Goal: Task Accomplishment & Management: Manage account settings

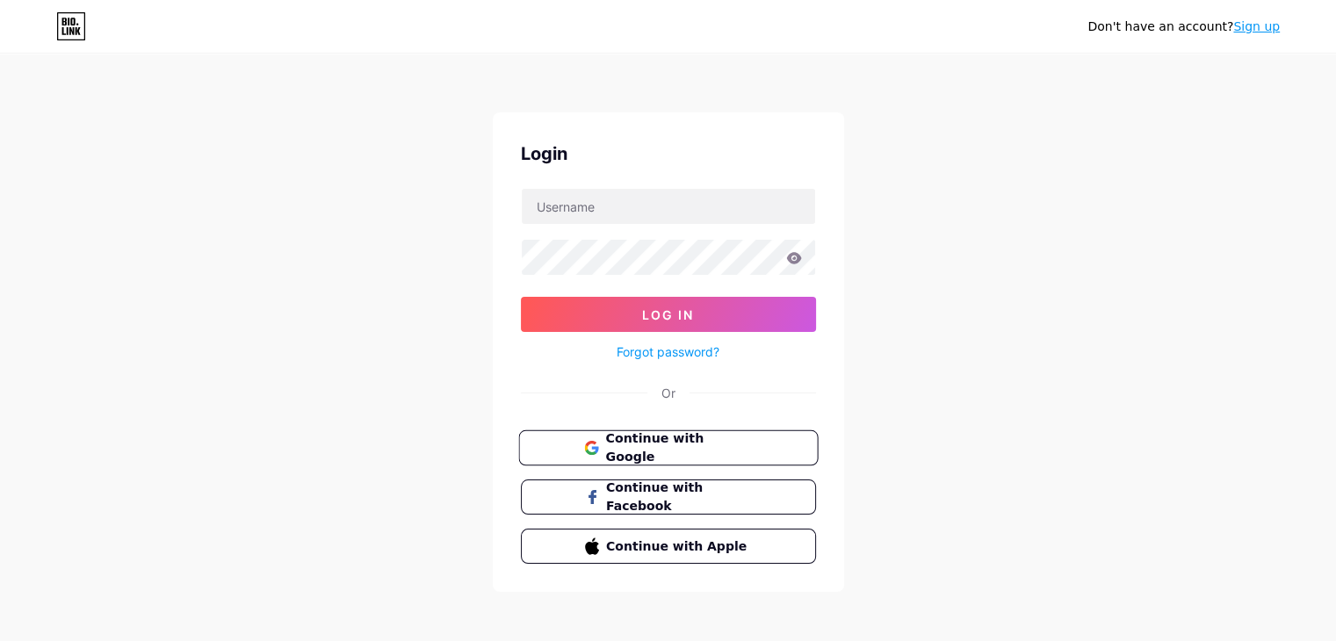
click at [643, 443] on span "Continue with Google" at bounding box center [678, 449] width 147 height 38
click at [727, 442] on span "Continue with Google" at bounding box center [678, 449] width 147 height 38
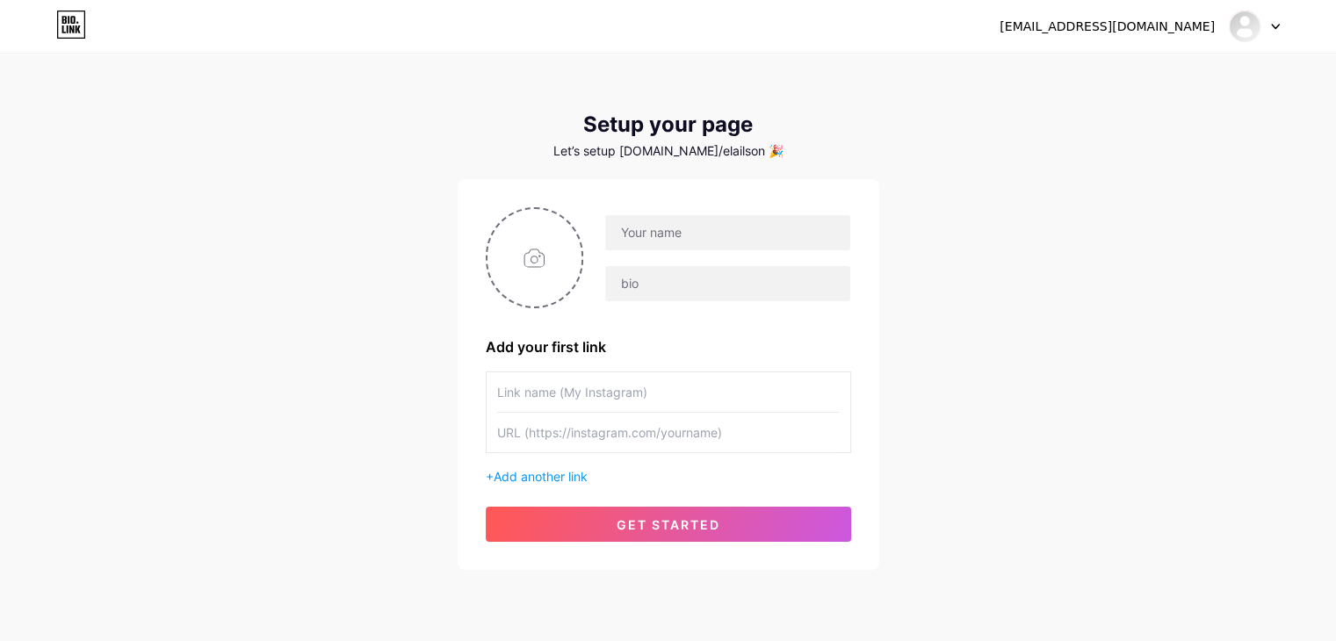
click at [697, 148] on div "Let’s setup [DOMAIN_NAME]/elailson 🎉" at bounding box center [669, 151] width 422 height 14
click at [1267, 22] on div at bounding box center [1254, 27] width 51 height 32
click at [1117, 120] on li "Logout" at bounding box center [1170, 119] width 218 height 47
